Goal: Transaction & Acquisition: Purchase product/service

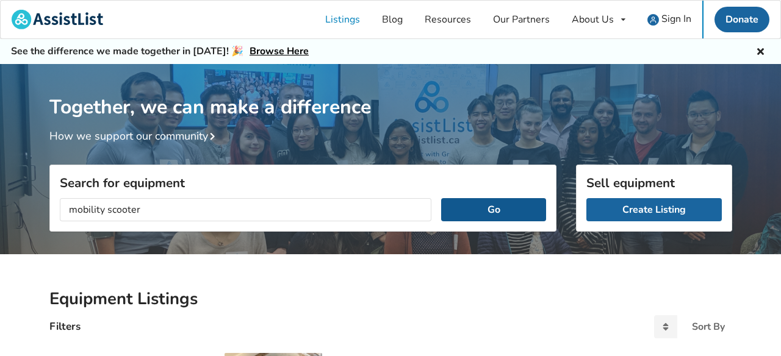
type input "mobility scooter"
click at [468, 212] on button "Go" at bounding box center [493, 209] width 104 height 23
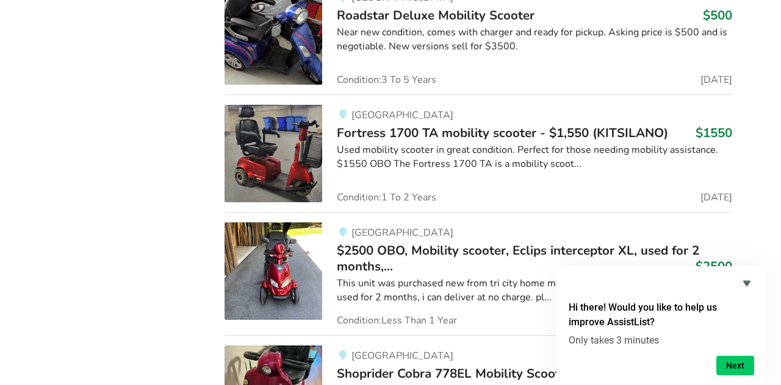
scroll to position [1882, 0]
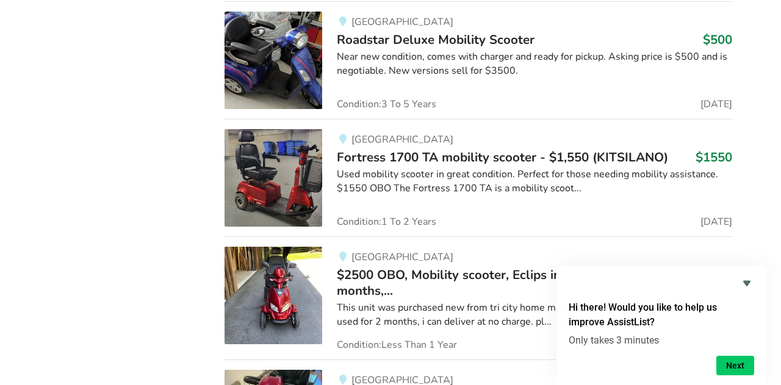
click at [479, 48] on span "Roadstar Deluxe Mobility Scooter" at bounding box center [436, 39] width 198 height 17
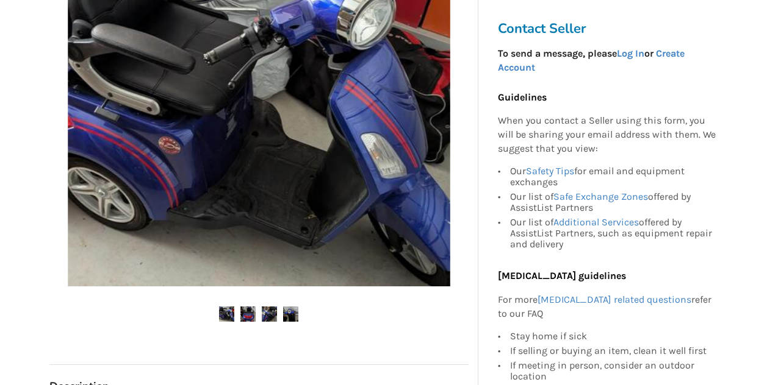
scroll to position [342, 0]
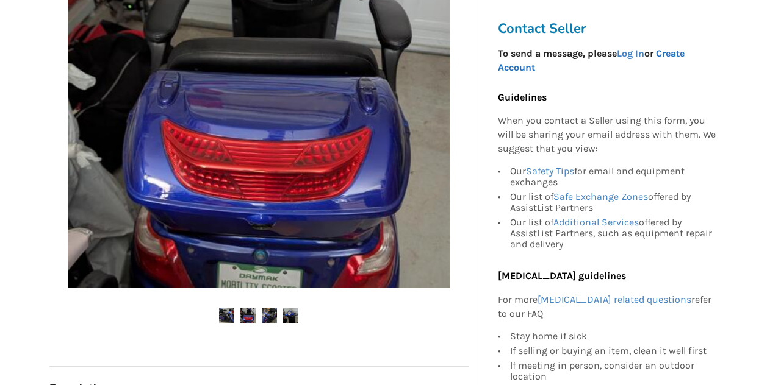
click at [682, 53] on link "Create Account" at bounding box center [591, 61] width 187 height 26
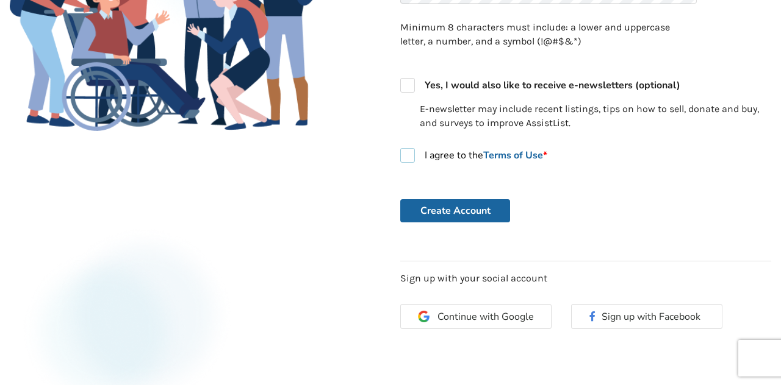
click at [412, 151] on label "I agree to the Terms of Use *" at bounding box center [473, 155] width 147 height 15
checkbox input "true"
click at [453, 210] on button "Create Account" at bounding box center [455, 210] width 110 height 23
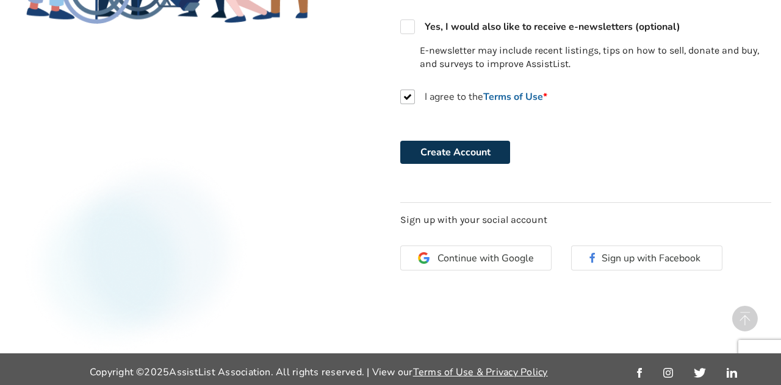
scroll to position [454, 0]
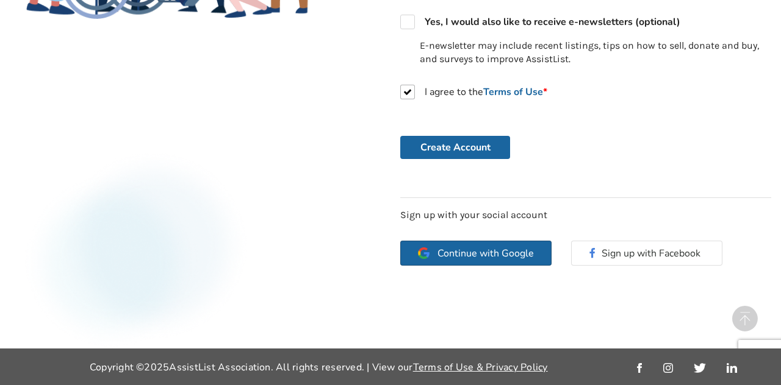
click at [470, 251] on span "Continue with Google" at bounding box center [485, 254] width 96 height 10
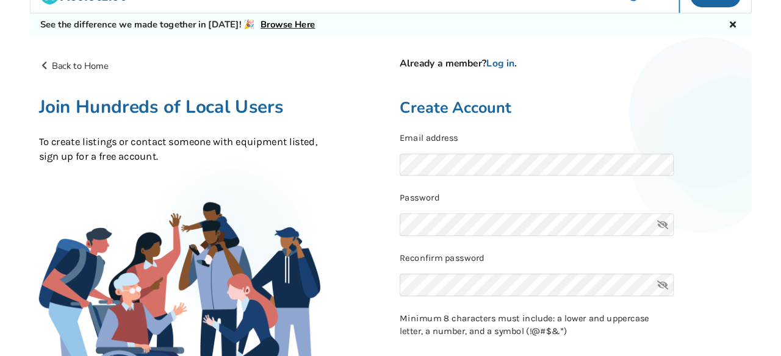
scroll to position [49, 0]
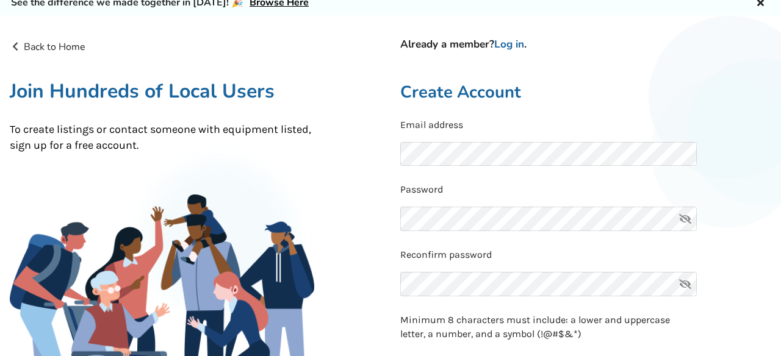
click at [605, 85] on h2 "Create Account" at bounding box center [585, 92] width 371 height 21
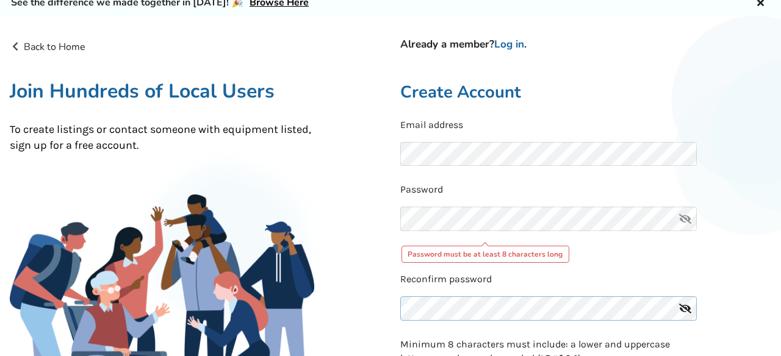
click at [413, 281] on div "Reconfirm password" at bounding box center [585, 300] width 371 height 55
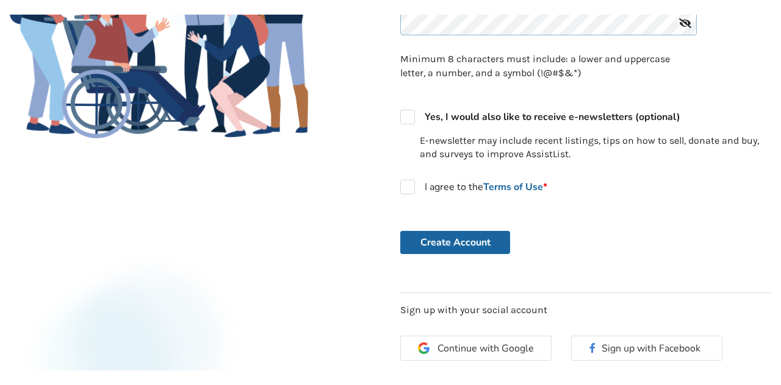
scroll to position [351, 0]
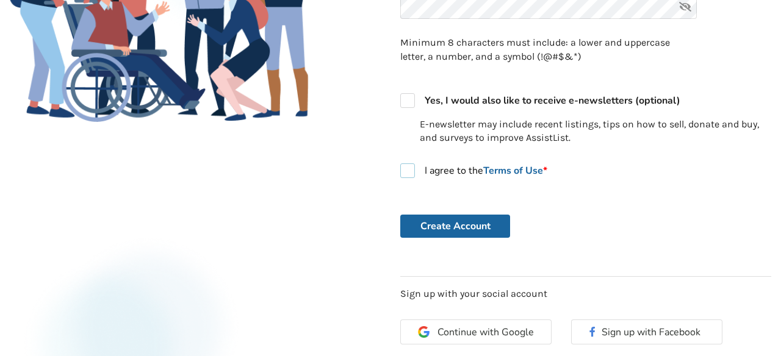
click at [413, 173] on label "I agree to the Terms of Use *" at bounding box center [473, 170] width 147 height 15
checkbox input "true"
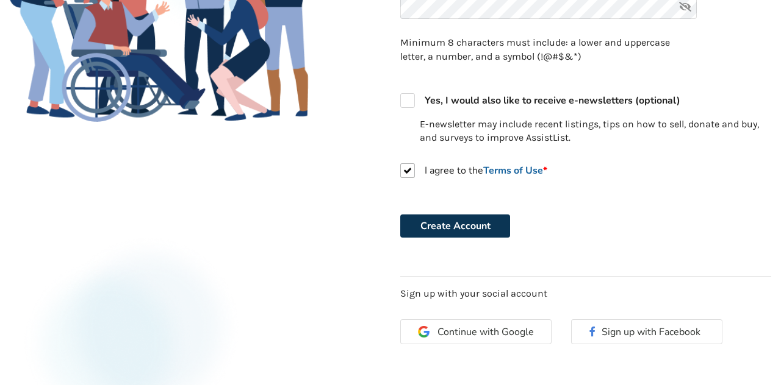
click at [501, 230] on button "Create Account" at bounding box center [455, 226] width 110 height 23
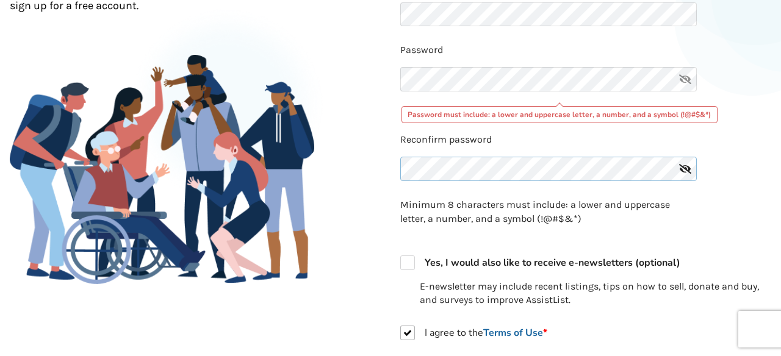
scroll to position [202, 0]
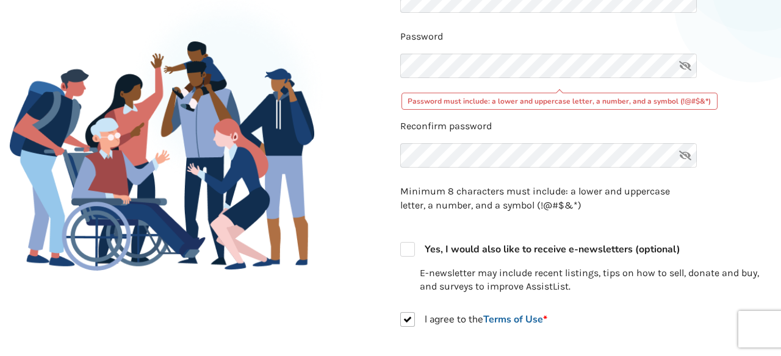
click at [451, 379] on div "Already a member? Log in . Create Account Email address Password Password must …" at bounding box center [585, 196] width 390 height 619
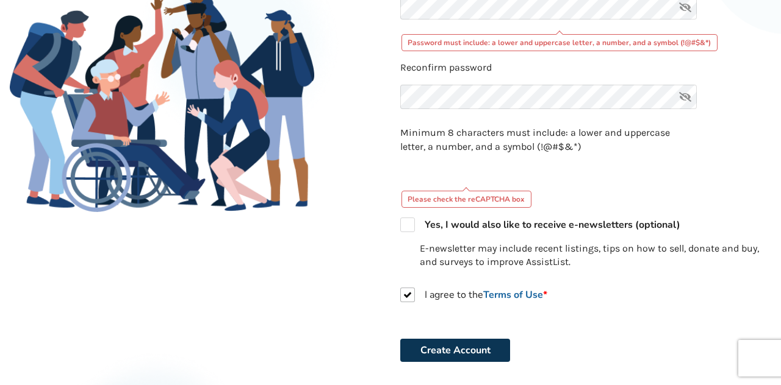
scroll to position [187, 0]
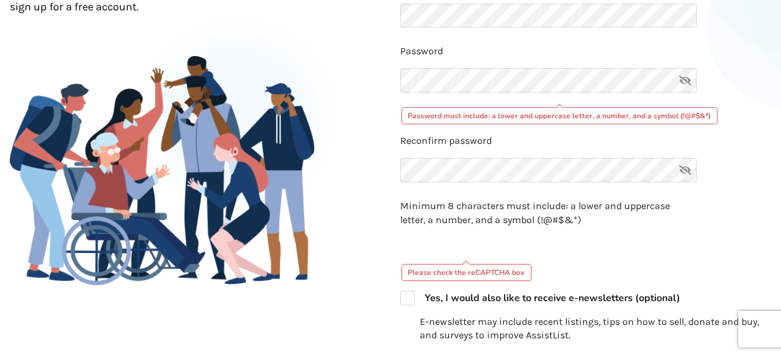
click at [291, 321] on div "Back to Home Already a member? Log in . Join Hundreds of Local Users To create …" at bounding box center [195, 227] width 390 height 653
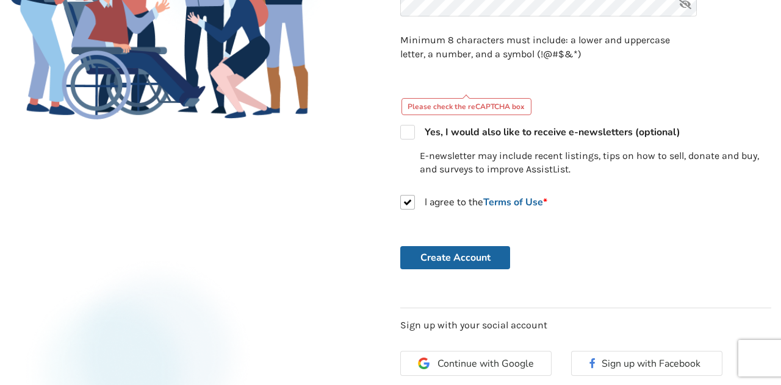
scroll to position [358, 0]
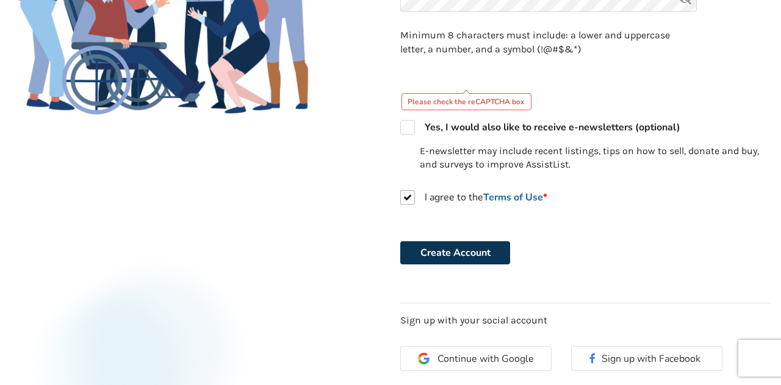
click at [453, 256] on button "Create Account" at bounding box center [455, 252] width 110 height 23
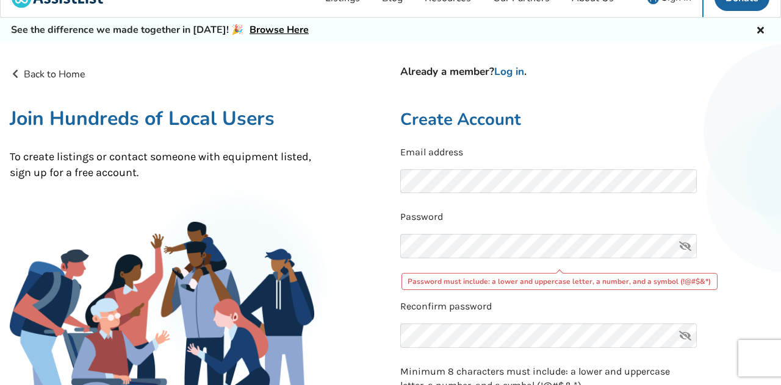
scroll to position [24, 0]
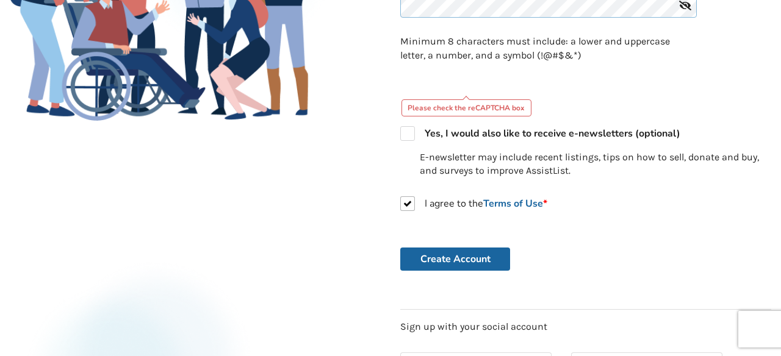
scroll to position [359, 0]
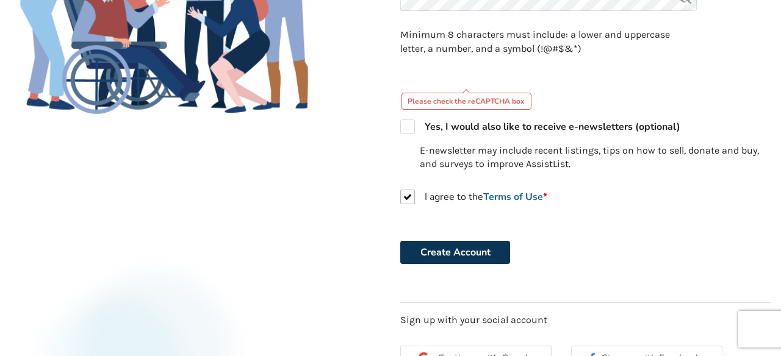
click at [458, 250] on div "Already a member? Log in . Create Account Email address Password Password must …" at bounding box center [585, 56] width 390 height 653
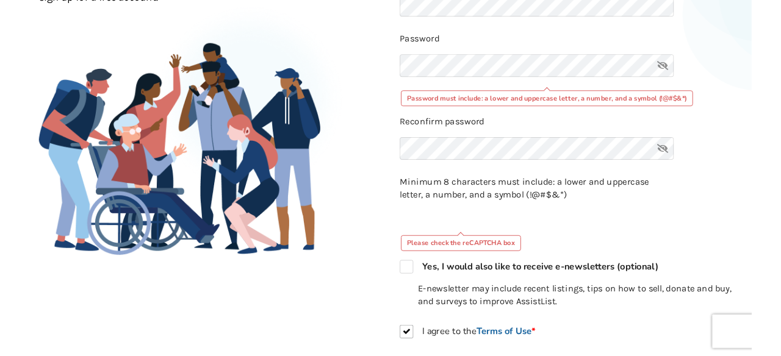
scroll to position [198, 0]
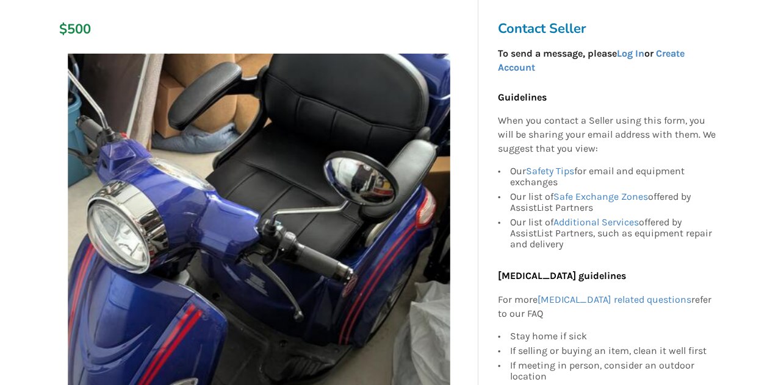
scroll to position [196, 0]
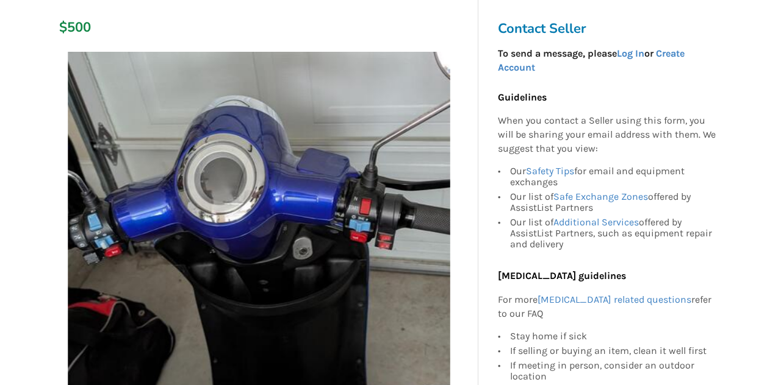
click at [104, 97] on img at bounding box center [259, 243] width 382 height 382
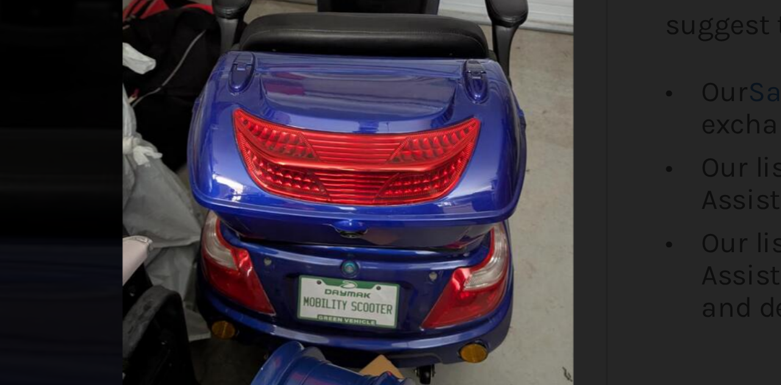
scroll to position [0, 0]
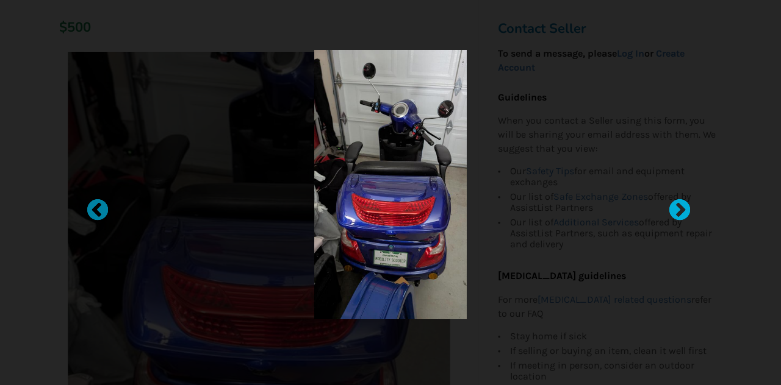
click at [679, 206] on div at bounding box center [673, 205] width 12 height 12
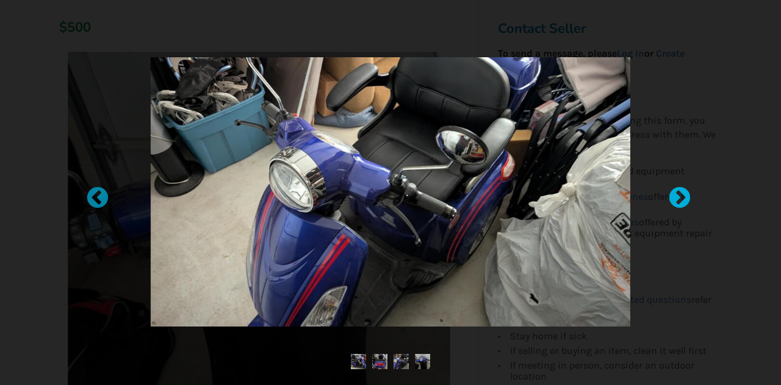
click at [679, 199] on div at bounding box center [673, 193] width 12 height 12
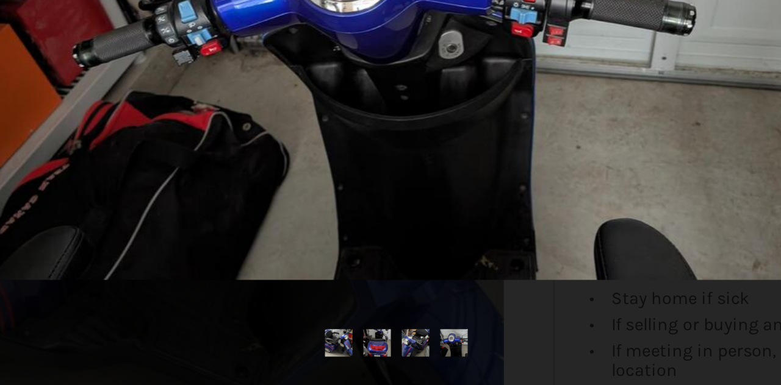
click at [356, 361] on img at bounding box center [358, 361] width 15 height 15
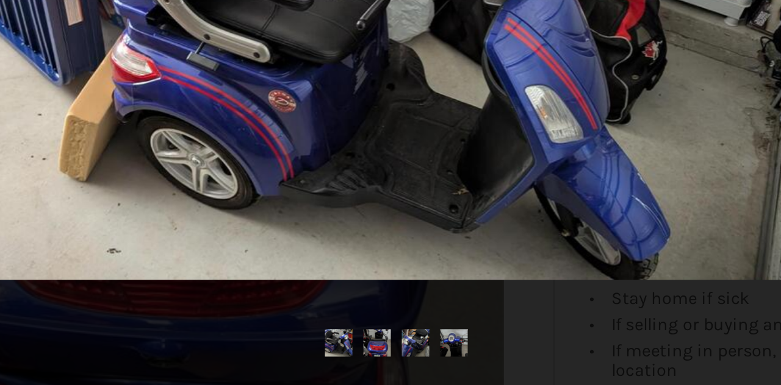
click at [380, 364] on img at bounding box center [379, 361] width 15 height 15
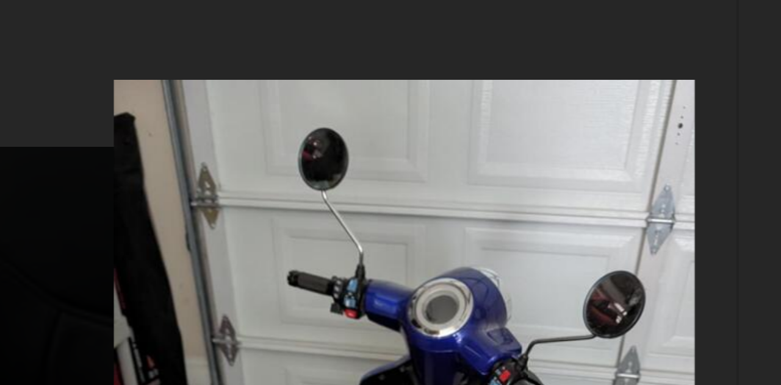
scroll to position [16, 0]
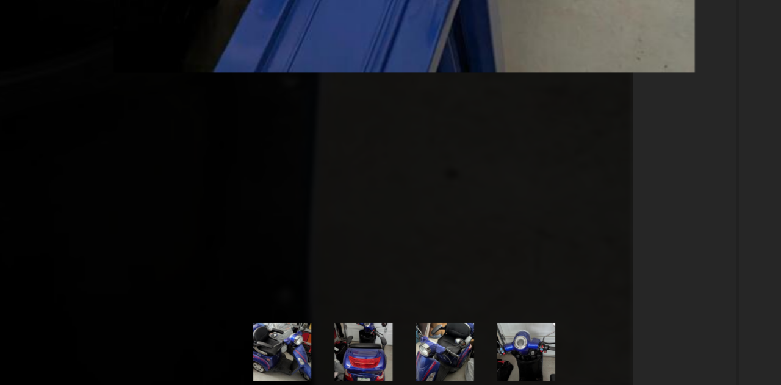
click at [402, 376] on img at bounding box center [400, 376] width 15 height 15
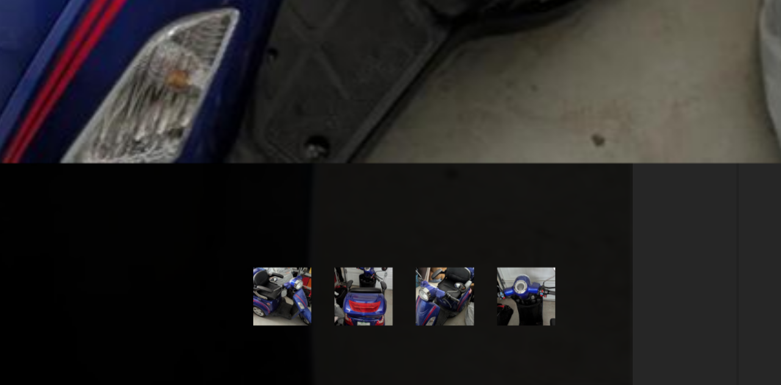
scroll to position [0, 0]
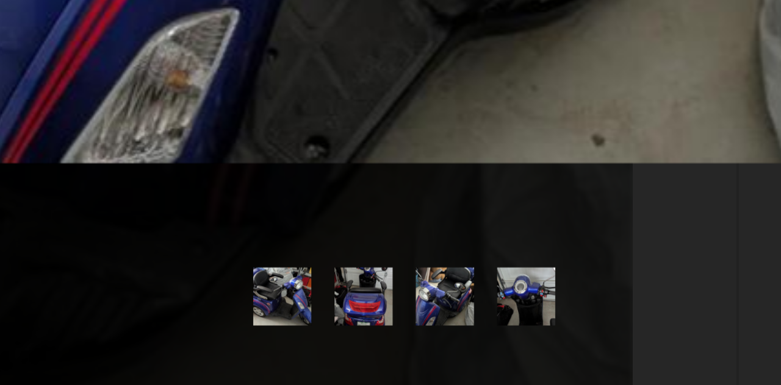
click at [425, 360] on img at bounding box center [422, 361] width 15 height 15
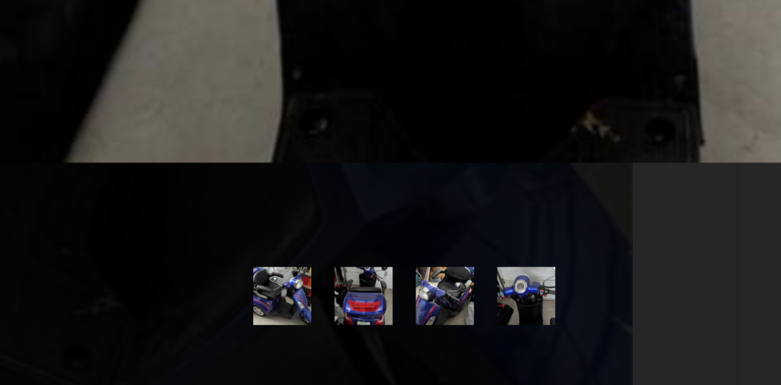
click at [357, 360] on img at bounding box center [358, 361] width 15 height 15
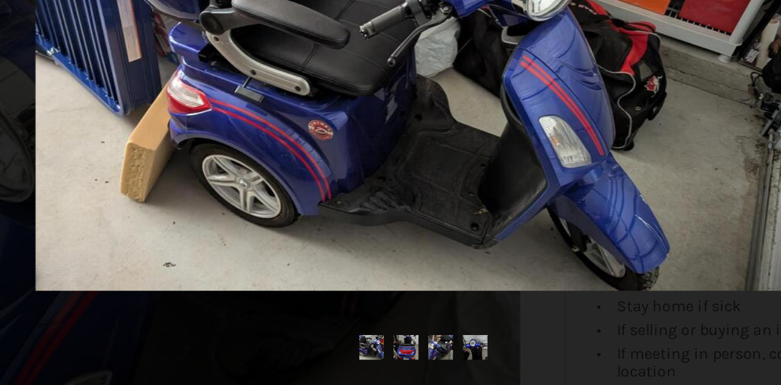
click at [149, 354] on ul at bounding box center [391, 362] width 520 height 16
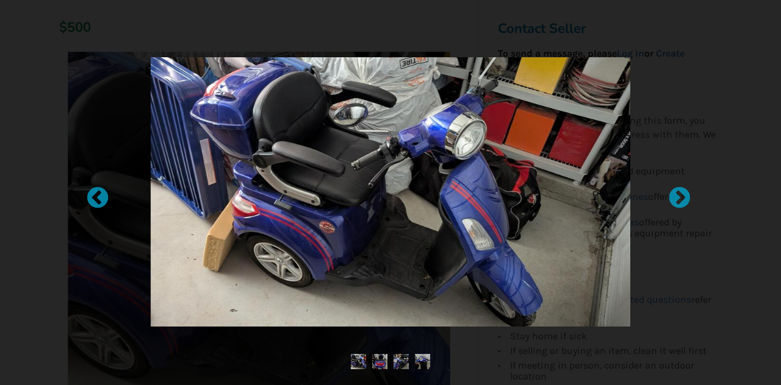
click at [681, 91] on div at bounding box center [390, 192] width 781 height 385
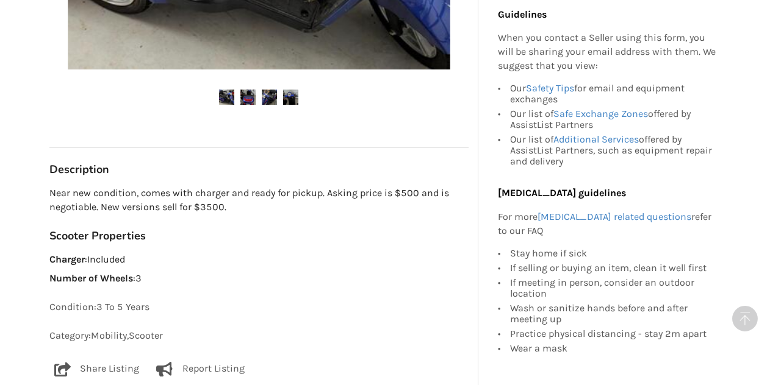
scroll to position [562, 0]
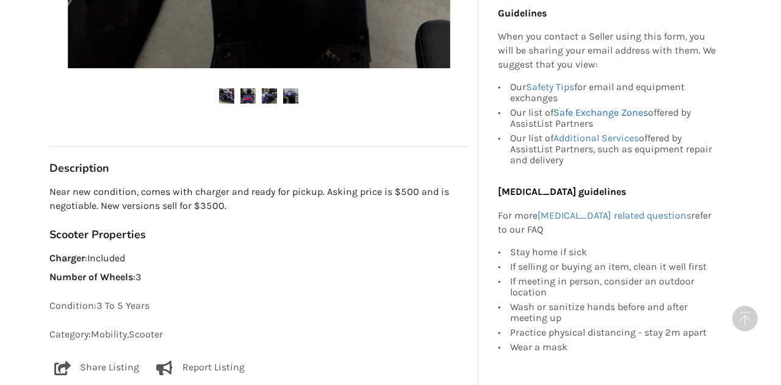
click at [586, 116] on link "Safe Exchange Zones" at bounding box center [600, 113] width 95 height 12
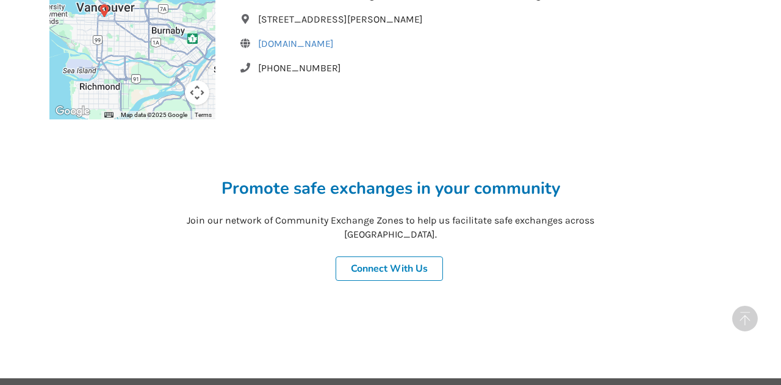
scroll to position [984, 0]
